Goal: Task Accomplishment & Management: Complete application form

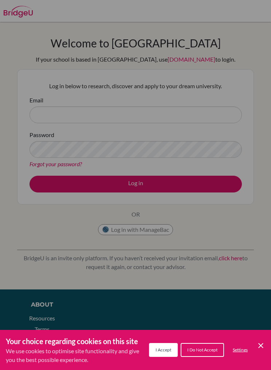
type input "e"
type input "[EMAIL_ADDRESS][DOMAIN_NAME]"
click at [209, 151] on div "Cookie Preferences" at bounding box center [135, 185] width 271 height 370
click at [206, 152] on div "Cookie Preferences" at bounding box center [135, 185] width 271 height 370
click at [217, 146] on div "Cookie Preferences" at bounding box center [135, 185] width 271 height 370
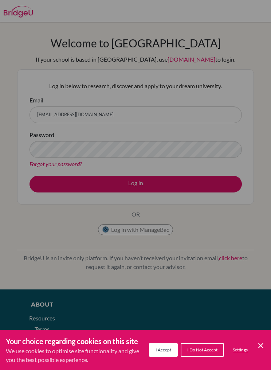
click at [197, 154] on div "Cookie Preferences" at bounding box center [135, 185] width 271 height 370
click at [200, 151] on div "Cookie Preferences" at bounding box center [135, 185] width 271 height 370
click at [206, 146] on div "Cookie Preferences" at bounding box center [135, 185] width 271 height 370
click at [208, 120] on div "Cookie Preferences" at bounding box center [135, 185] width 271 height 370
click at [207, 119] on div "Cookie Preferences" at bounding box center [135, 185] width 271 height 370
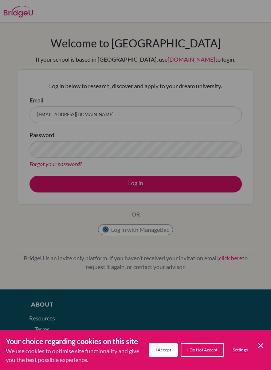
click at [216, 109] on div "Cookie Preferences" at bounding box center [135, 185] width 271 height 370
click at [258, 88] on div "Cookie Preferences" at bounding box center [135, 185] width 271 height 370
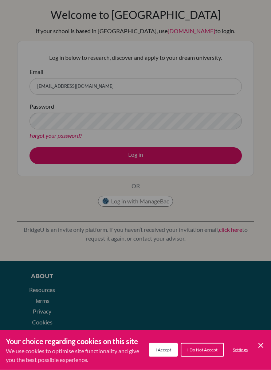
click at [165, 353] on span "I Accept" at bounding box center [164, 349] width 16 height 5
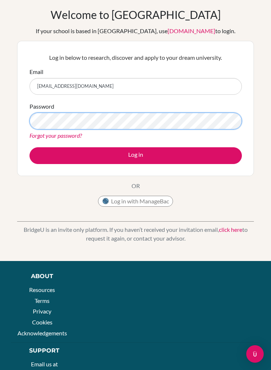
scroll to position [28, 0]
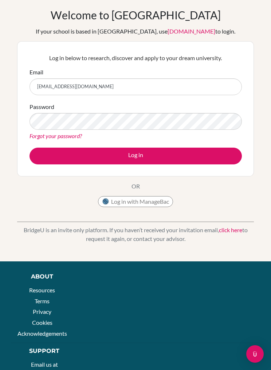
click at [219, 160] on button "Log in" at bounding box center [136, 156] width 213 height 17
